Goal: Transaction & Acquisition: Purchase product/service

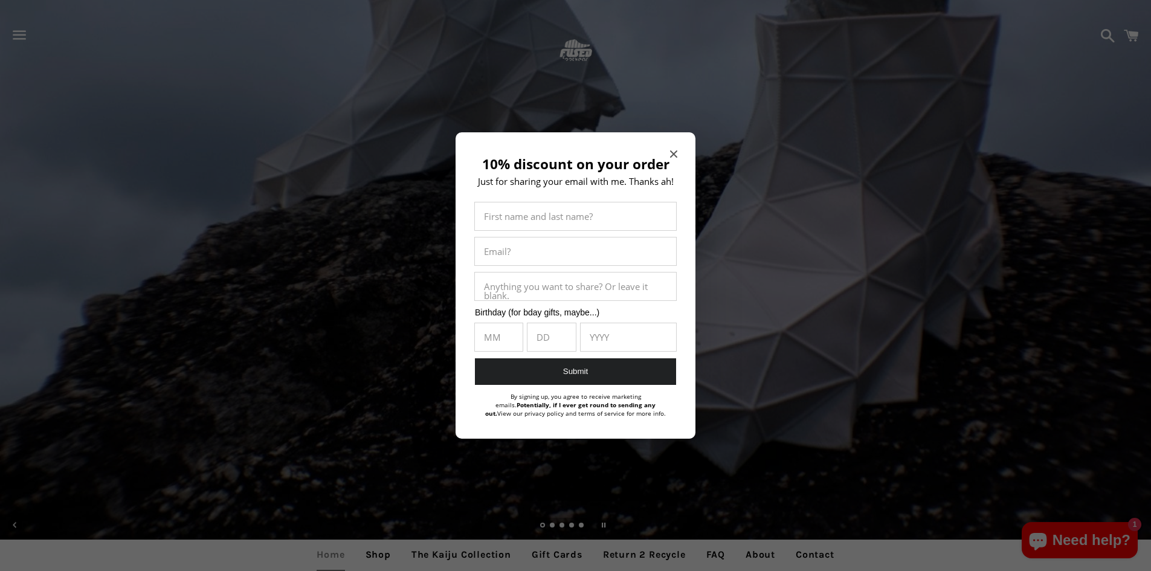
click at [671, 156] on icon "Close modal" at bounding box center [673, 153] width 7 height 7
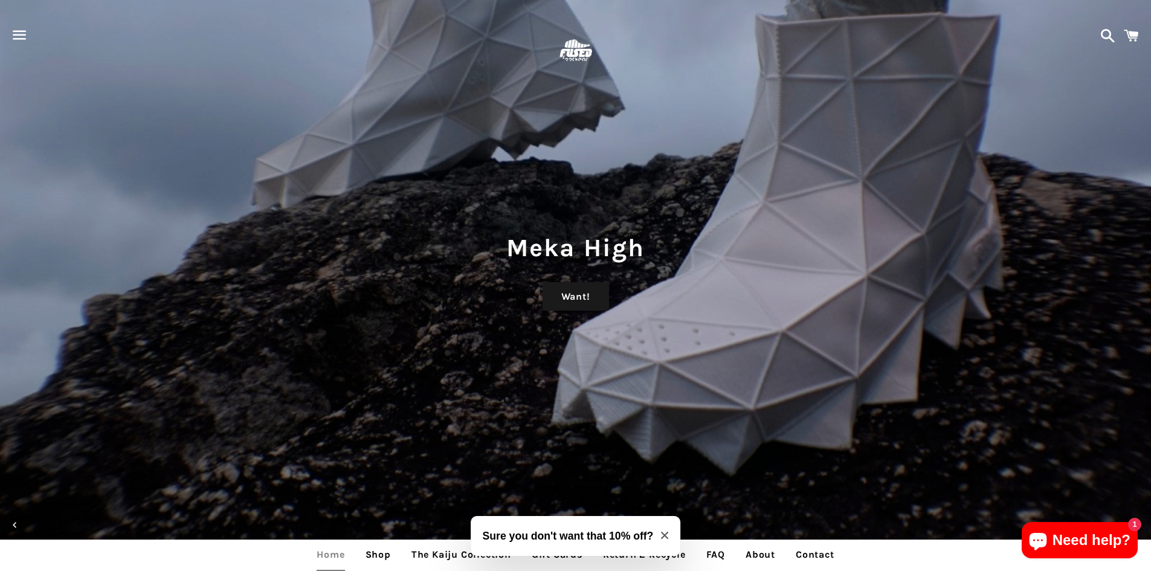
click at [19, 33] on span "button" at bounding box center [19, 35] width 27 height 36
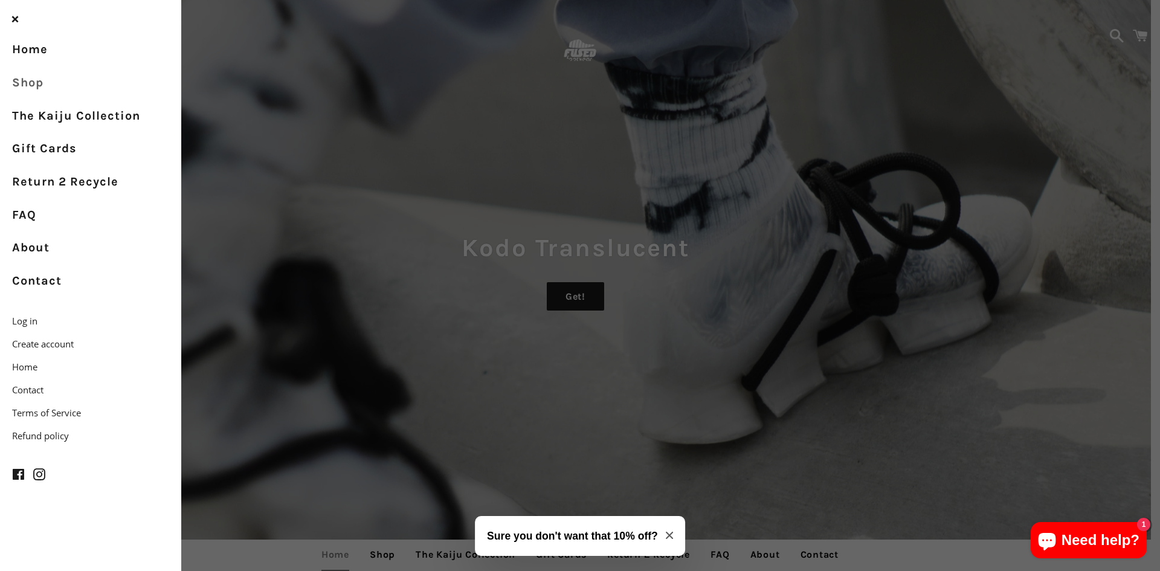
click at [31, 82] on link "Shop" at bounding box center [90, 82] width 181 height 33
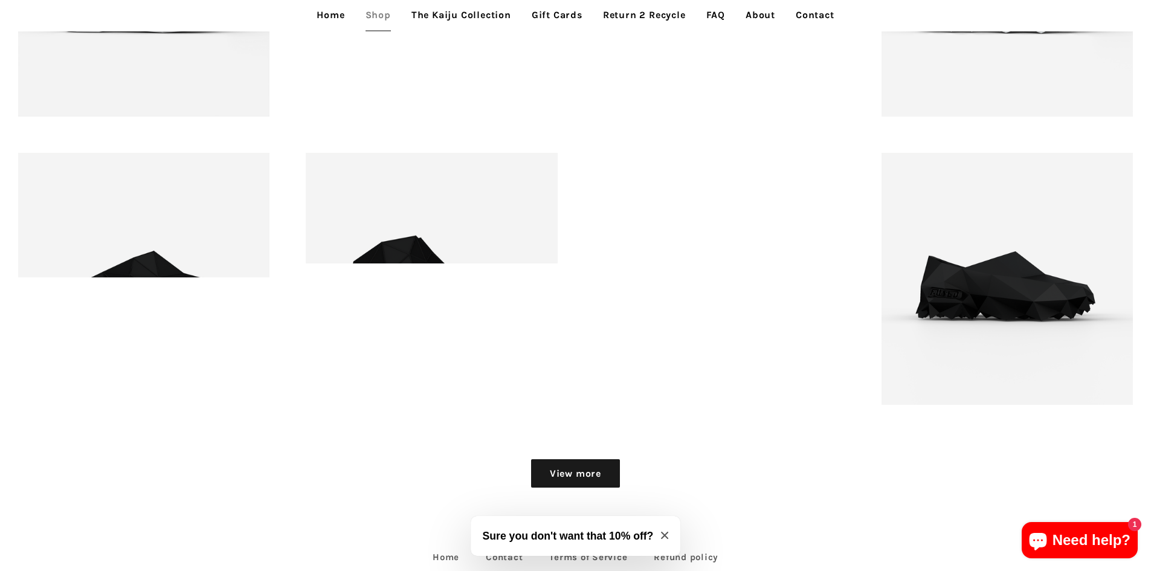
scroll to position [1785, 0]
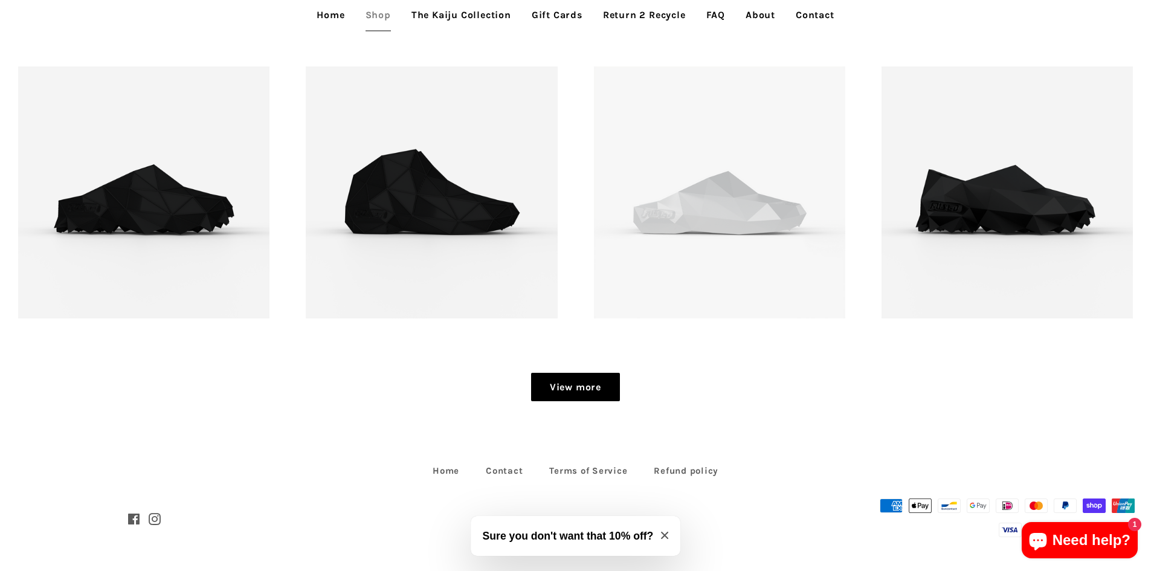
click at [592, 390] on link "View more" at bounding box center [575, 387] width 89 height 29
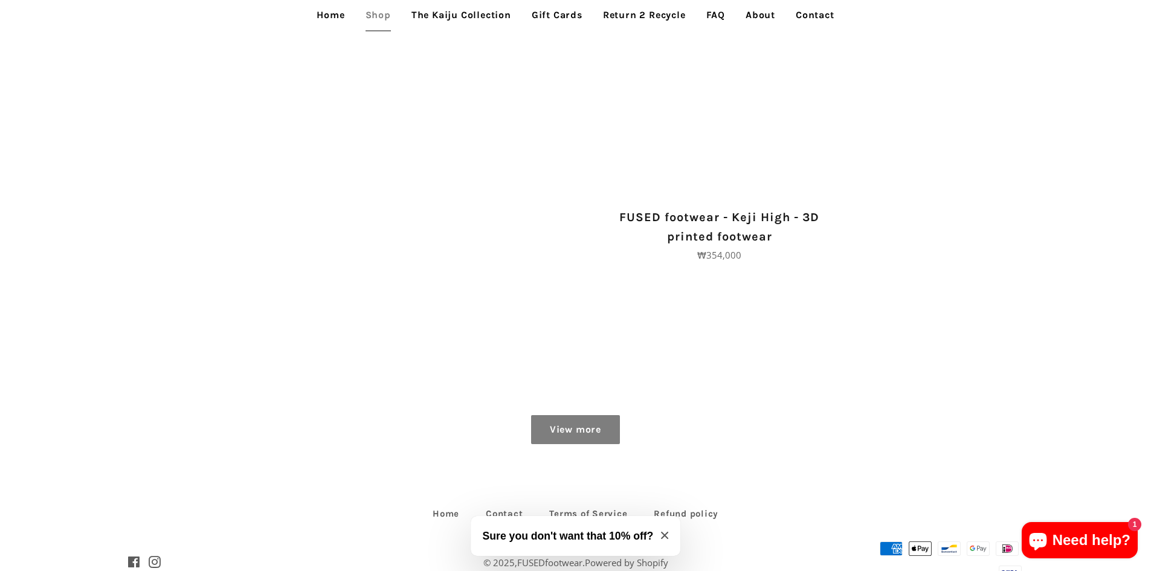
scroll to position [2329, 0]
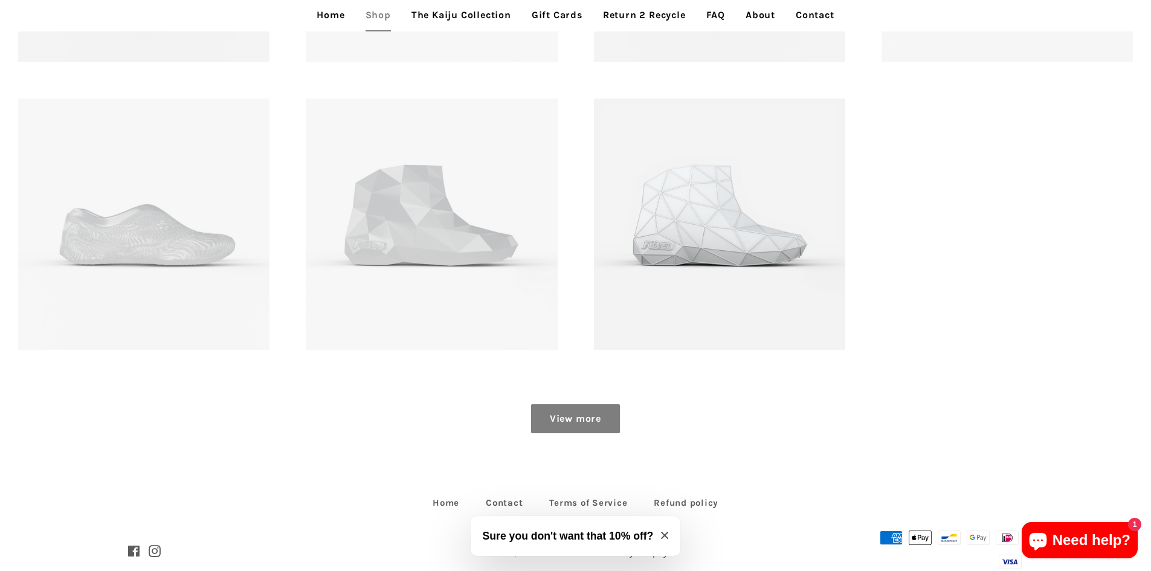
click at [573, 422] on link "View more" at bounding box center [575, 418] width 89 height 29
click at [576, 416] on link "View more" at bounding box center [575, 418] width 89 height 29
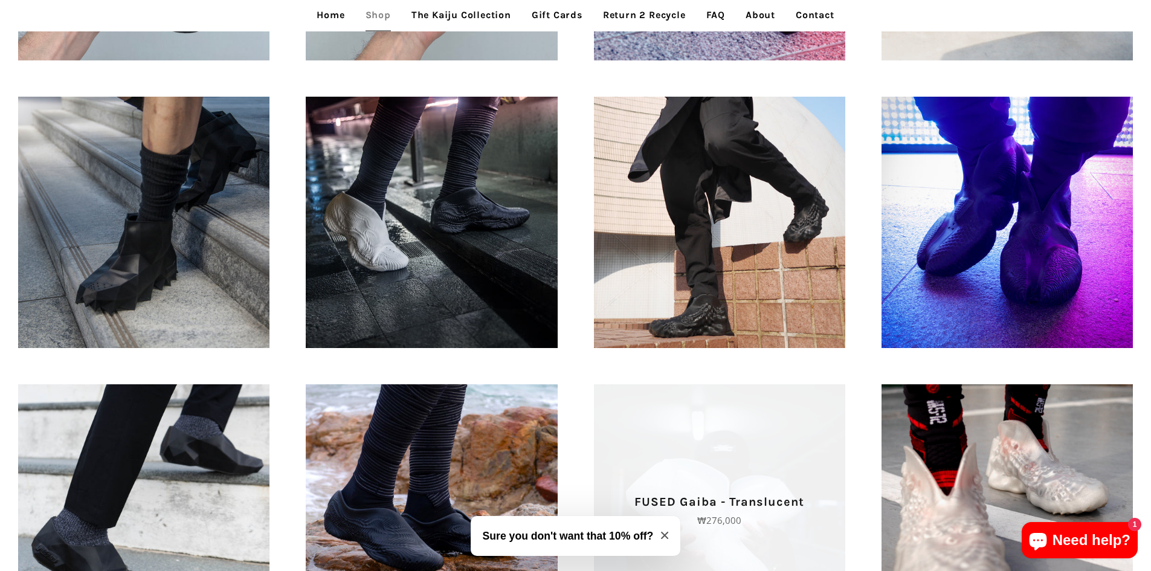
scroll to position [818, 0]
